Goal: Task Accomplishment & Management: Complete application form

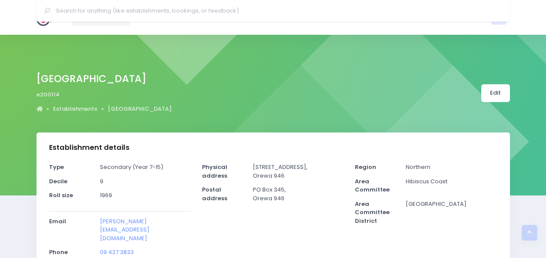
select select "5"
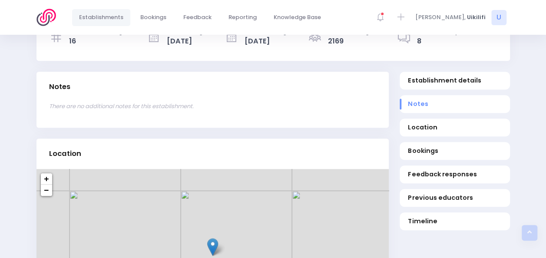
scroll to position [276, 0]
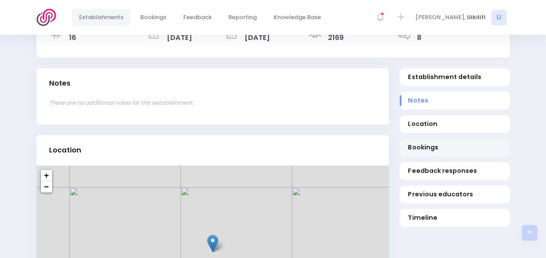
click at [434, 143] on span "Bookings" at bounding box center [454, 147] width 93 height 9
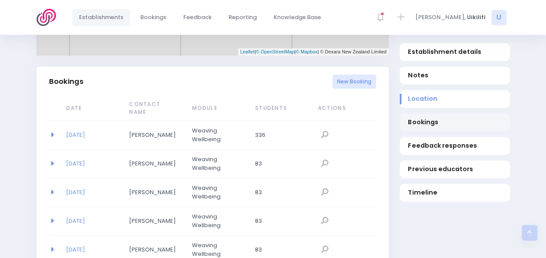
scroll to position [565, 0]
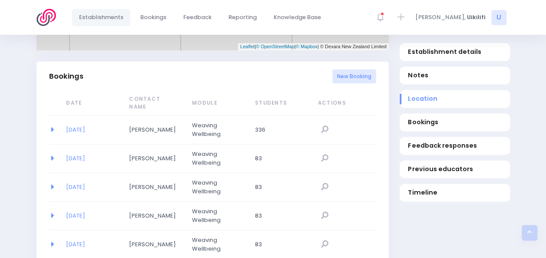
click at [359, 67] on div "New Booking" at bounding box center [355, 76] width 44 height 25
click at [359, 69] on link "New Booking" at bounding box center [355, 76] width 44 height 14
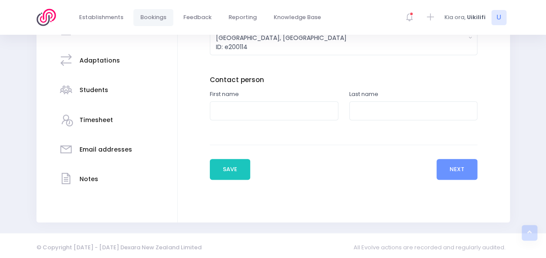
scroll to position [175, 0]
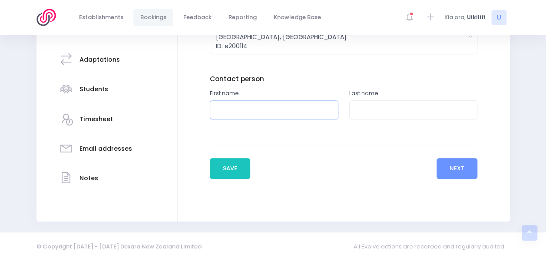
click at [260, 113] on input "text" at bounding box center [274, 110] width 129 height 20
type input "Julie"
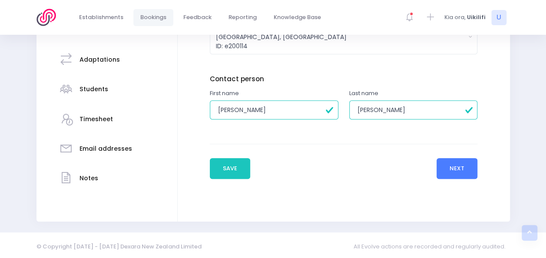
click at [462, 163] on button "Next" at bounding box center [457, 168] width 41 height 21
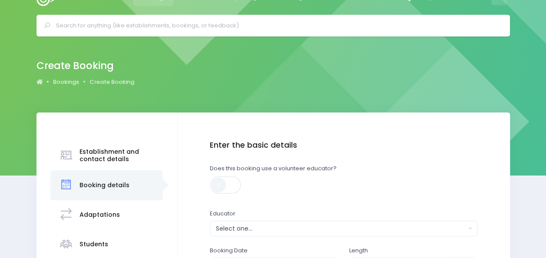
scroll to position [0, 0]
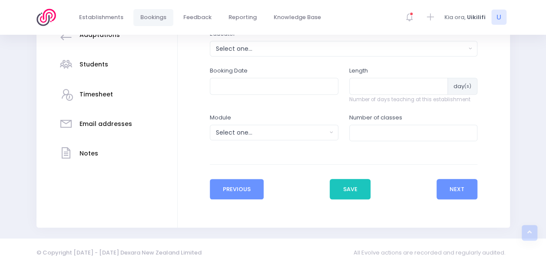
click at [240, 183] on button "Previous" at bounding box center [237, 189] width 54 height 21
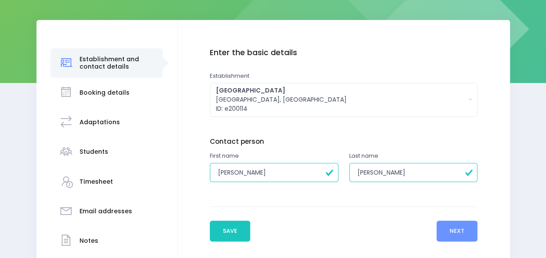
scroll to position [177, 0]
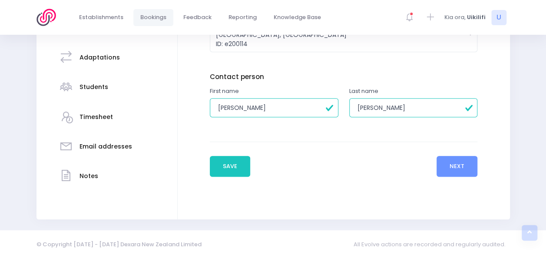
click at [376, 107] on input "Gibbons" at bounding box center [413, 108] width 129 height 20
click at [388, 107] on input "Gibbons" at bounding box center [413, 108] width 129 height 20
type input "Gibson"
click at [456, 167] on button "Next" at bounding box center [457, 166] width 41 height 21
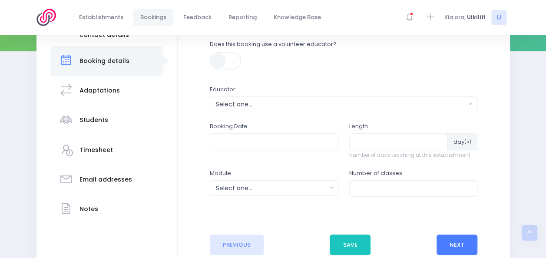
scroll to position [147, 0]
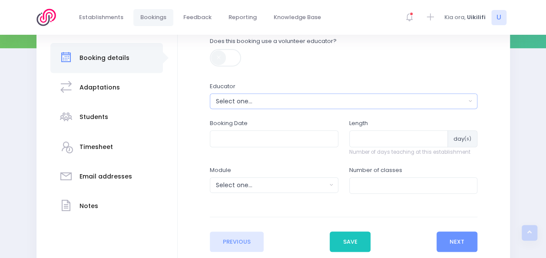
click at [359, 103] on div "Select one..." at bounding box center [341, 101] width 250 height 9
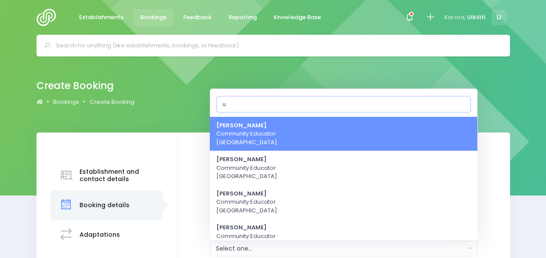
type input "ui"
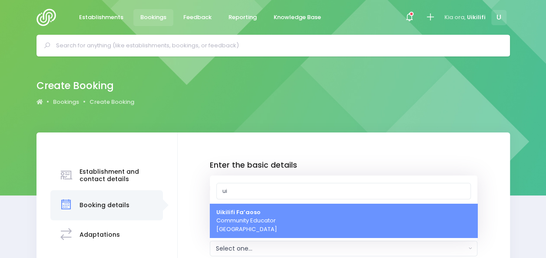
select select "321150"
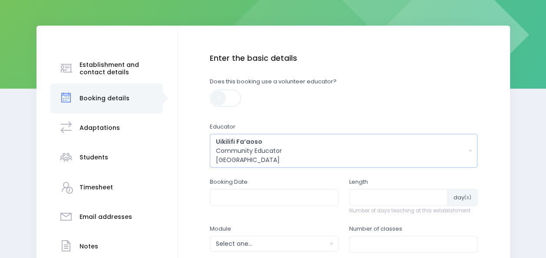
scroll to position [107, 0]
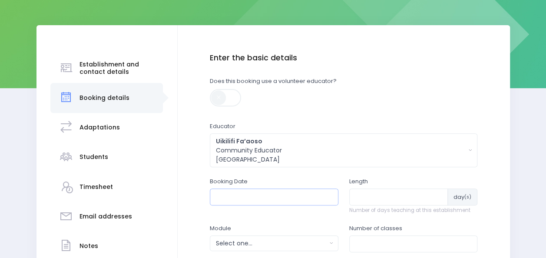
click at [270, 200] on input "text" at bounding box center [274, 197] width 129 height 17
click at [279, 212] on th "August 2025" at bounding box center [268, 217] width 76 height 14
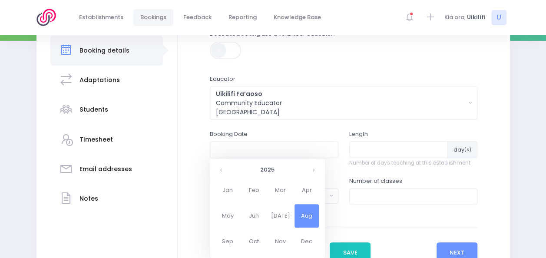
scroll to position [226, 0]
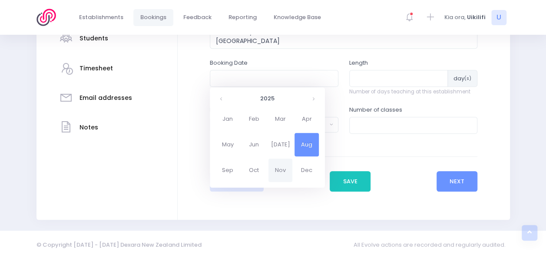
click at [278, 173] on span "Nov" at bounding box center [281, 170] width 24 height 23
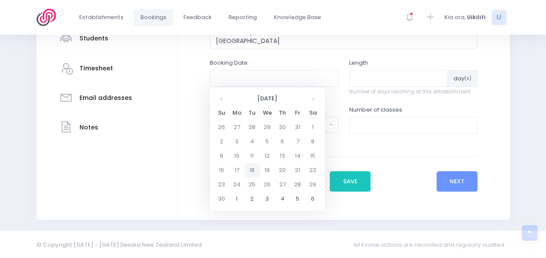
click at [255, 168] on td "18" at bounding box center [252, 170] width 15 height 14
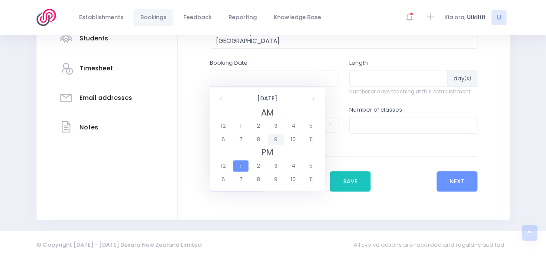
click at [273, 143] on span "9" at bounding box center [275, 139] width 15 height 11
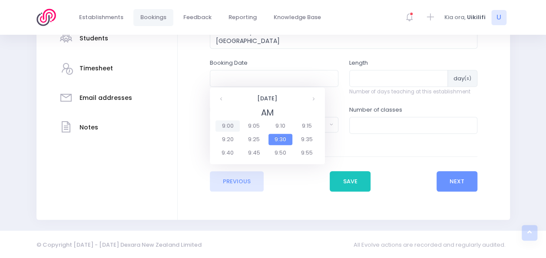
click at [234, 126] on span "9:00" at bounding box center [228, 125] width 24 height 11
type input "18/11/2025 09:00 AM"
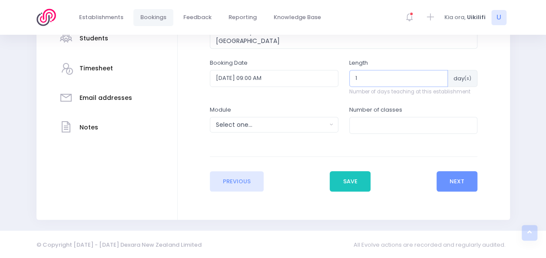
type input "1"
click at [438, 75] on input "1" at bounding box center [398, 78] width 99 height 17
click at [437, 75] on input "1" at bounding box center [398, 78] width 99 height 17
click at [437, 76] on input "1" at bounding box center [398, 78] width 99 height 17
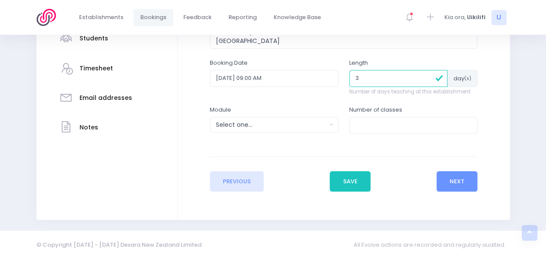
type input "3"
click at [319, 129] on div "Select one..." at bounding box center [271, 124] width 111 height 9
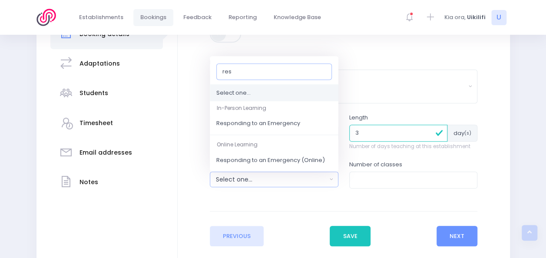
scroll to position [177, 0]
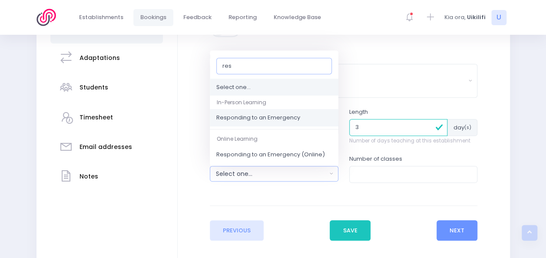
type input "res"
click at [304, 123] on link "Responding to an Emergency" at bounding box center [274, 118] width 129 height 17
select select "Responding to an Emergency"
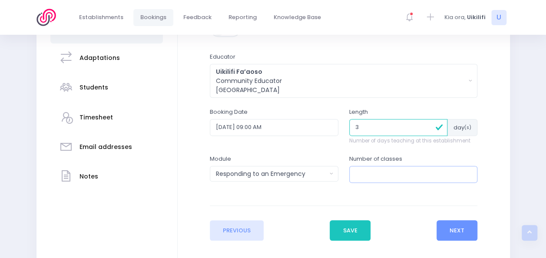
click at [368, 171] on input "number" at bounding box center [413, 174] width 129 height 17
type input "12"
click at [460, 236] on button "Next" at bounding box center [457, 230] width 41 height 21
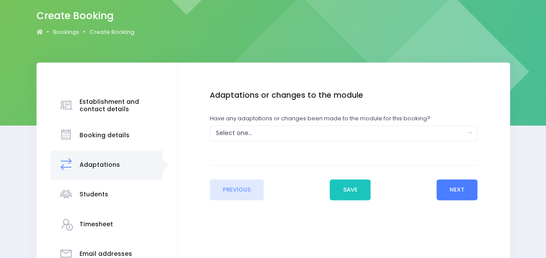
scroll to position [71, 0]
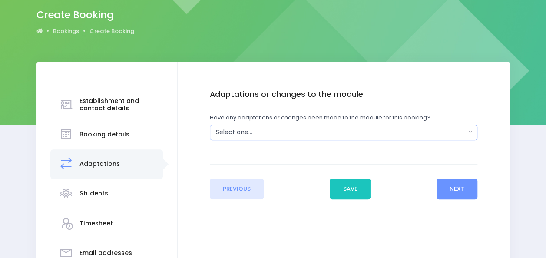
click at [364, 136] on div "Select one..." at bounding box center [341, 132] width 250 height 9
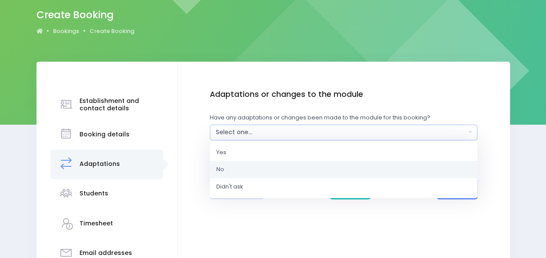
click at [309, 168] on link "No" at bounding box center [344, 169] width 268 height 17
select select "No"
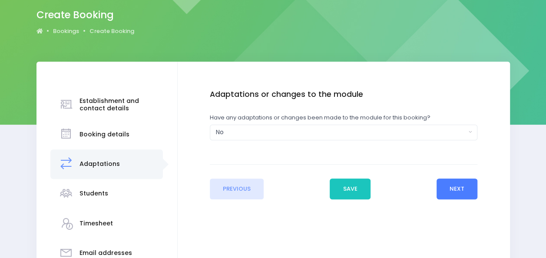
click at [466, 191] on button "Next" at bounding box center [457, 189] width 41 height 21
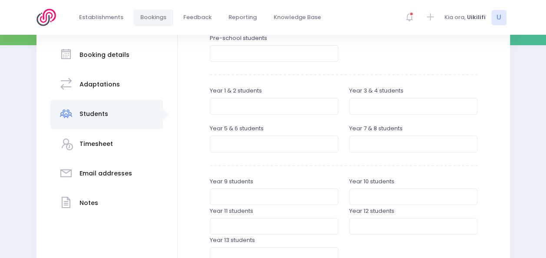
scroll to position [152, 0]
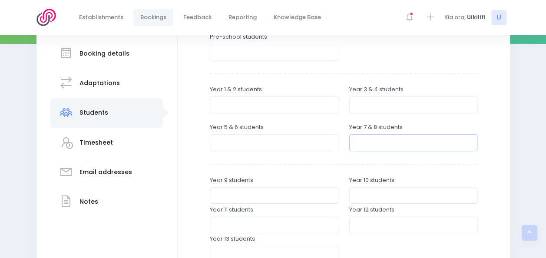
click at [389, 145] on input "number" at bounding box center [413, 142] width 129 height 17
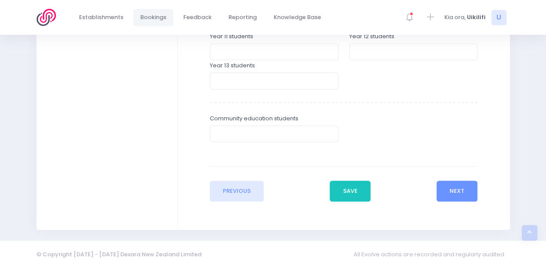
scroll to position [326, 0]
type input "670"
click at [465, 191] on button "Next" at bounding box center [457, 190] width 41 height 21
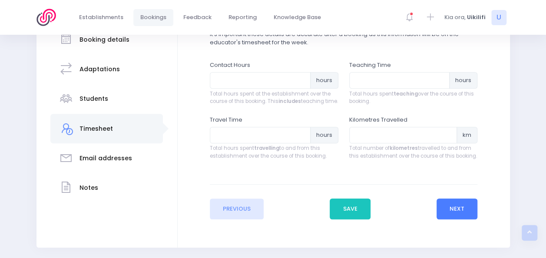
scroll to position [166, 0]
click at [227, 85] on input "number" at bounding box center [260, 80] width 101 height 17
type input "18"
click at [388, 83] on input "number" at bounding box center [399, 80] width 101 height 17
type input "6"
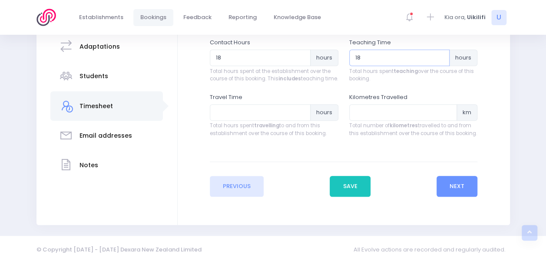
scroll to position [194, 0]
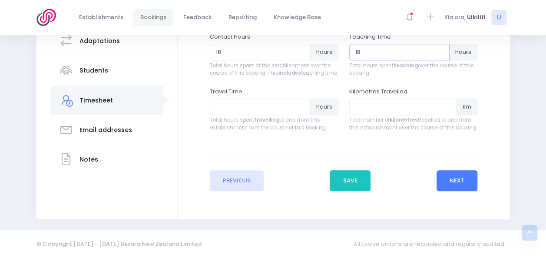
type input "18"
click at [459, 188] on button "Next" at bounding box center [457, 180] width 41 height 21
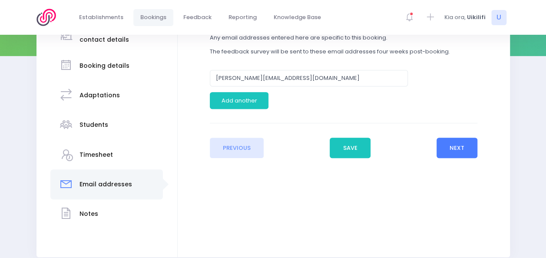
scroll to position [140, 0]
click at [462, 150] on button "Next" at bounding box center [457, 147] width 41 height 21
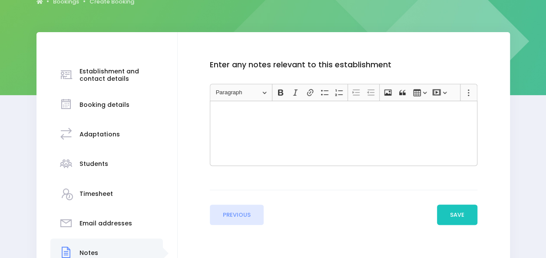
scroll to position [101, 0]
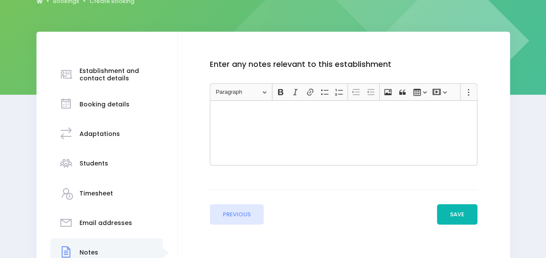
click at [459, 212] on button "Save" at bounding box center [457, 214] width 41 height 21
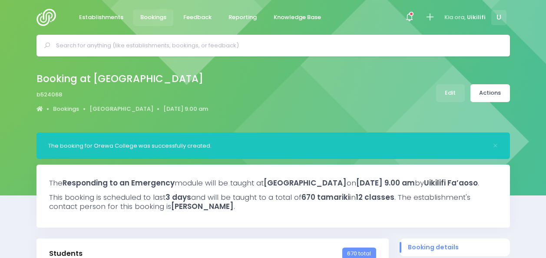
select select "5"
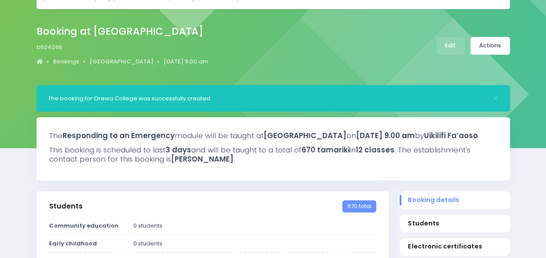
scroll to position [48, 0]
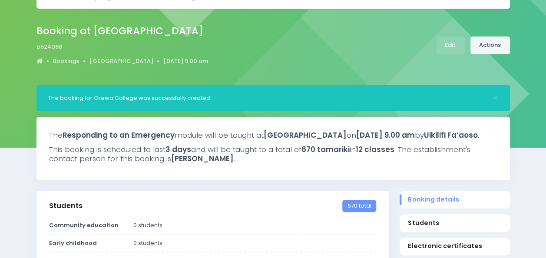
click at [496, 44] on link "Actions" at bounding box center [491, 46] width 40 height 18
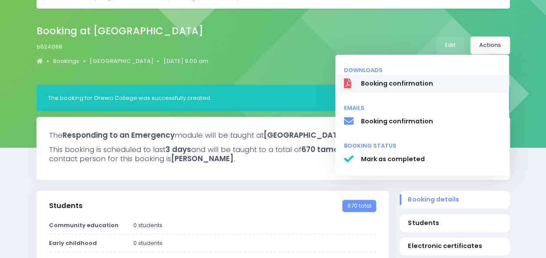
click at [449, 79] on span "Booking confirmation" at bounding box center [431, 83] width 140 height 9
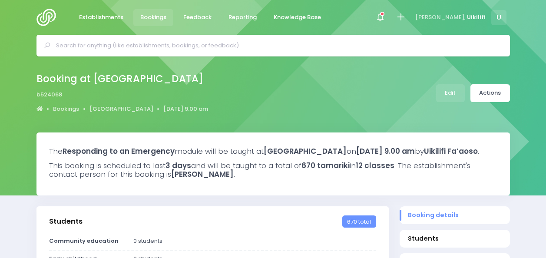
select select "5"
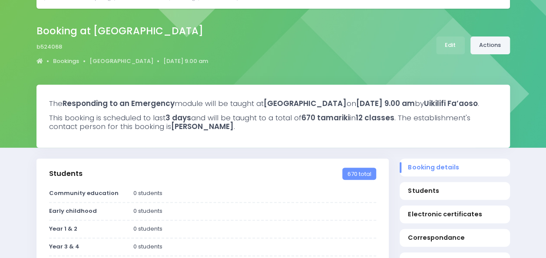
click at [502, 46] on link "Actions" at bounding box center [491, 46] width 40 height 18
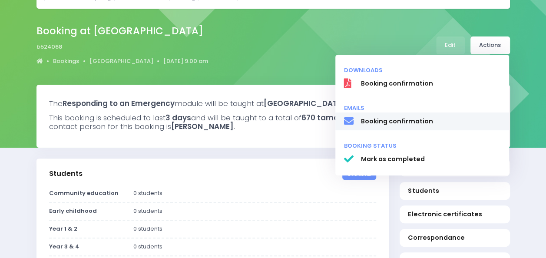
click at [414, 122] on span "Booking confirmation" at bounding box center [431, 121] width 140 height 9
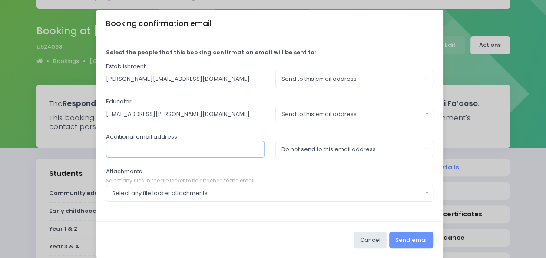
click at [210, 156] on input "text" at bounding box center [185, 149] width 159 height 17
type input "karen.hoskin@stjohn.org,nz"
click at [325, 149] on div "Do not send to this email address" at bounding box center [352, 149] width 141 height 9
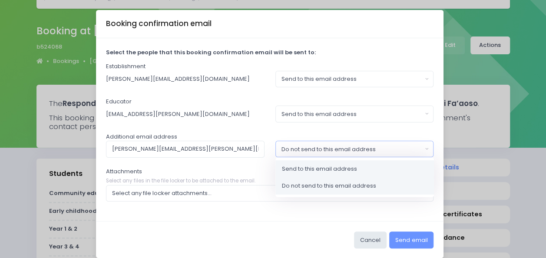
click at [305, 168] on span "Send to this email address" at bounding box center [319, 169] width 75 height 9
select select "send"
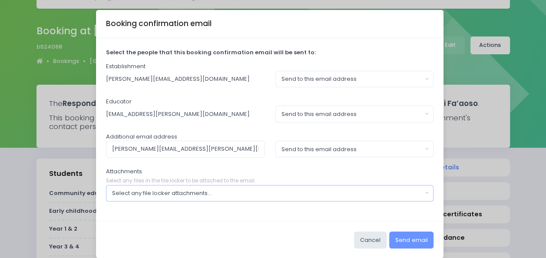
click at [284, 189] on div "Select any file locker attachments..." at bounding box center [267, 193] width 310 height 9
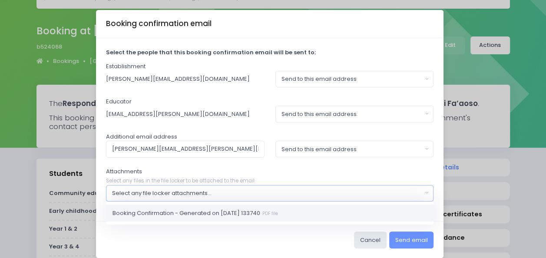
click at [261, 215] on span "Booking Confirmation - Generated on 2025-08-20 133740 PDF file" at bounding box center [196, 213] width 166 height 9
select select "11118"
click at [283, 167] on div "Attachments Select any files in the file locker to be attached to the email. Bo…" at bounding box center [270, 184] width 328 height 34
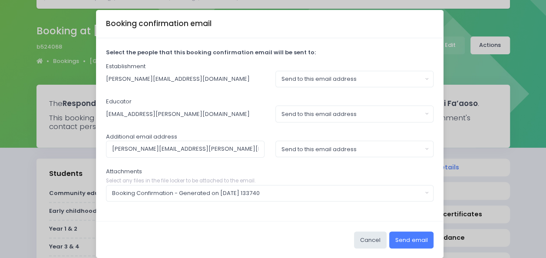
click at [411, 238] on button "Send email" at bounding box center [411, 240] width 44 height 17
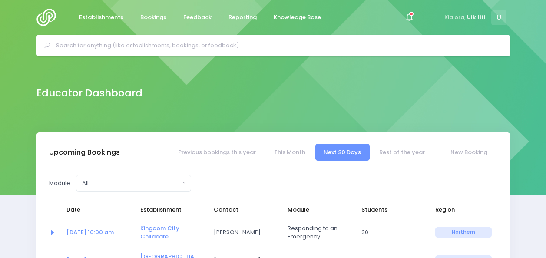
select select "5"
